Goal: Transaction & Acquisition: Purchase product/service

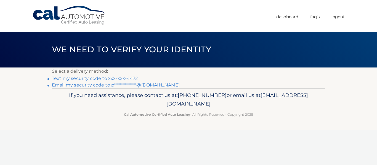
click at [82, 78] on link "Text my security code to xxx-xxx-4472" at bounding box center [95, 78] width 86 height 5
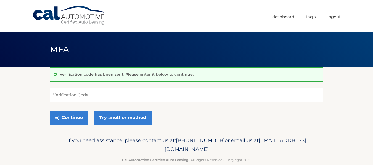
click at [79, 93] on input "Verification Code" at bounding box center [186, 95] width 273 height 14
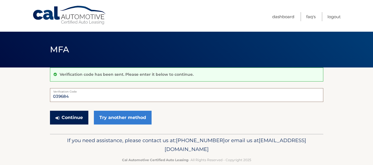
type input "039684"
click at [68, 119] on button "Continue" at bounding box center [69, 118] width 38 height 14
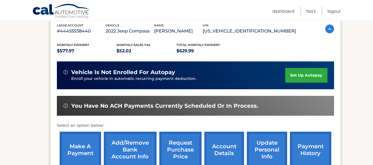
scroll to position [110, 0]
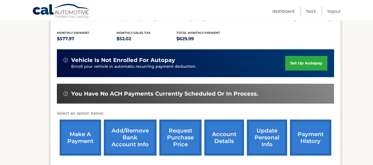
click at [76, 137] on link "make a payment" at bounding box center [80, 138] width 41 height 36
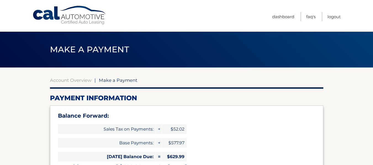
select select "NDhhMWM2NTQtMDc5Zi00NGU1LWIwZmQtMjhiYmUwZGVkMGQx"
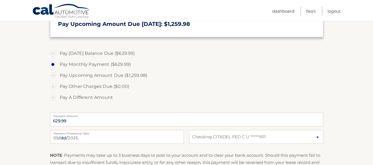
scroll to position [193, 0]
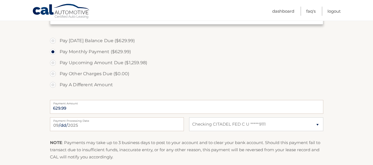
click at [52, 50] on label "Pay Monthly Payment ($629.99)" at bounding box center [186, 51] width 273 height 11
click at [52, 50] on input "Pay Monthly Payment ($629.99)" at bounding box center [55, 50] width 6 height 9
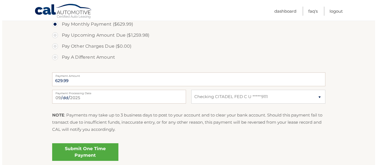
scroll to position [248, 0]
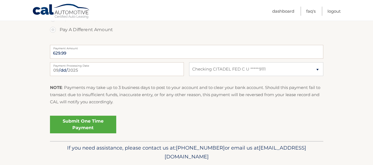
click at [91, 123] on link "Submit One Time Payment" at bounding box center [83, 125] width 66 height 18
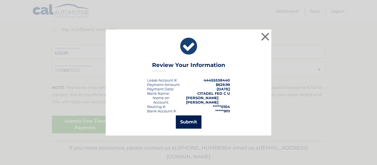
click at [196, 123] on button "Submit" at bounding box center [189, 122] width 26 height 13
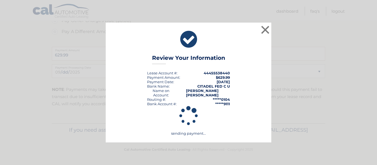
scroll to position [246, 0]
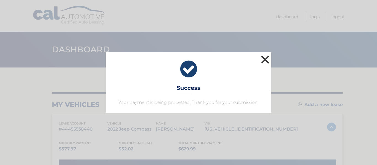
click at [264, 61] on button "×" at bounding box center [264, 59] width 11 height 11
